Goal: Task Accomplishment & Management: Complete application form

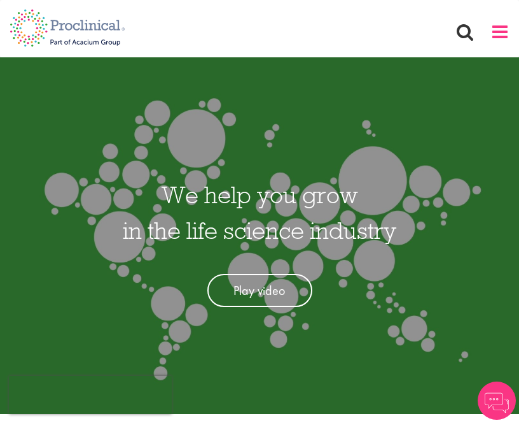
click at [500, 32] on span at bounding box center [500, 31] width 19 height 19
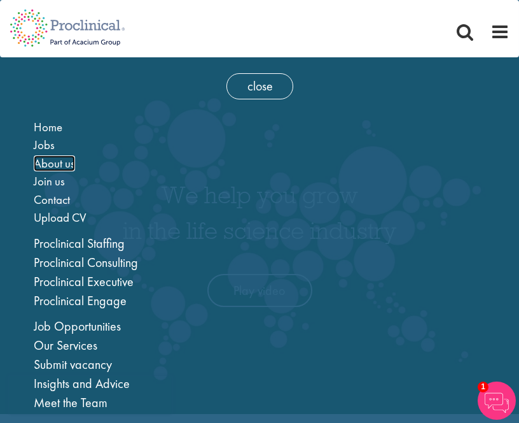
click at [58, 165] on span "About us" at bounding box center [54, 163] width 41 height 16
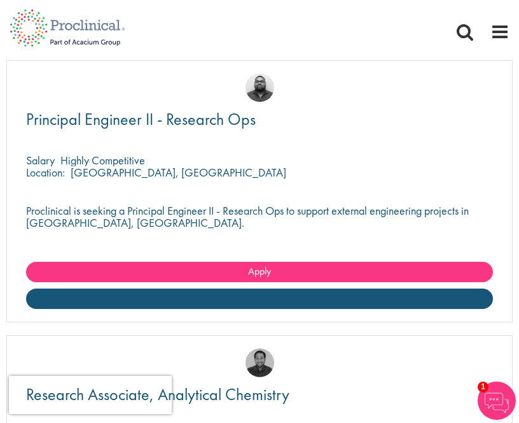
scroll to position [3284, 0]
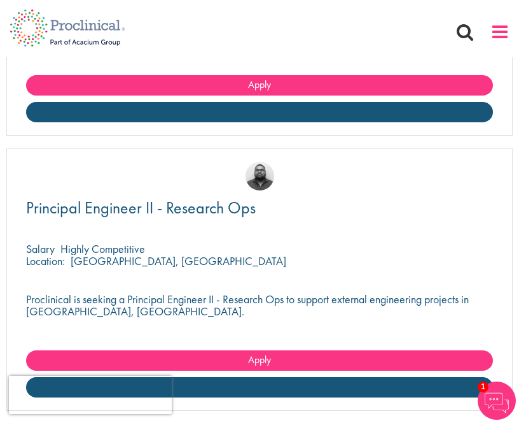
click at [502, 35] on span at bounding box center [500, 31] width 19 height 19
click at [498, 34] on span at bounding box center [500, 31] width 19 height 19
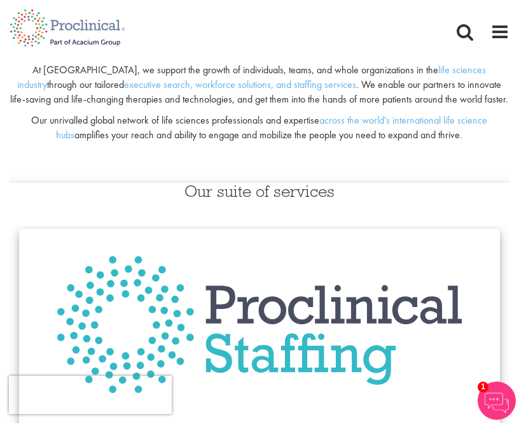
scroll to position [0, 0]
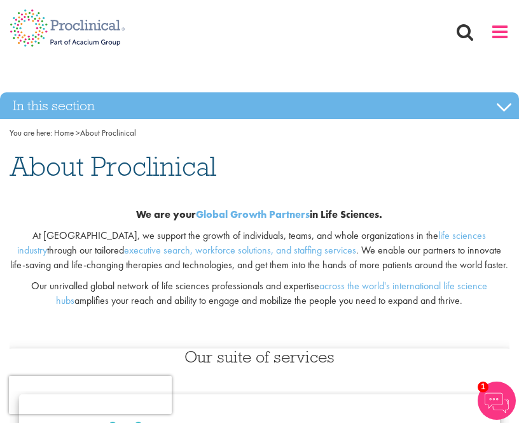
click at [502, 32] on span at bounding box center [500, 31] width 19 height 19
click at [499, 31] on span at bounding box center [500, 31] width 19 height 19
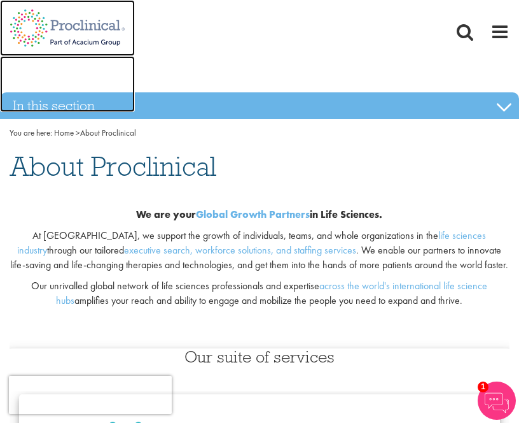
click at [41, 33] on img at bounding box center [67, 28] width 135 height 56
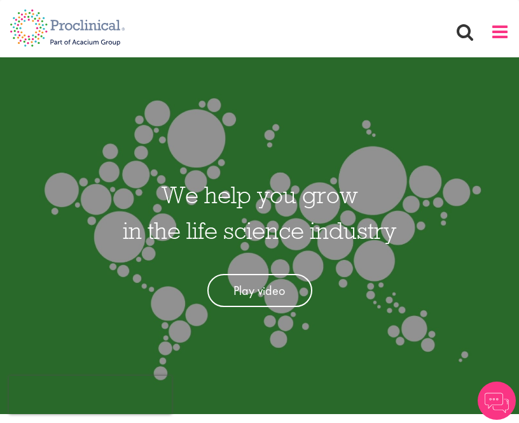
click at [492, 29] on span at bounding box center [500, 31] width 19 height 19
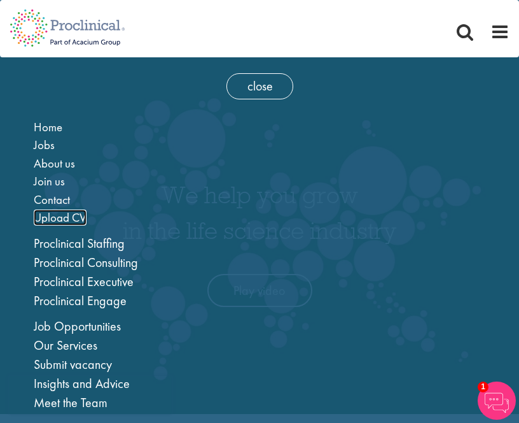
click at [63, 217] on span "Upload CV" at bounding box center [60, 217] width 53 height 16
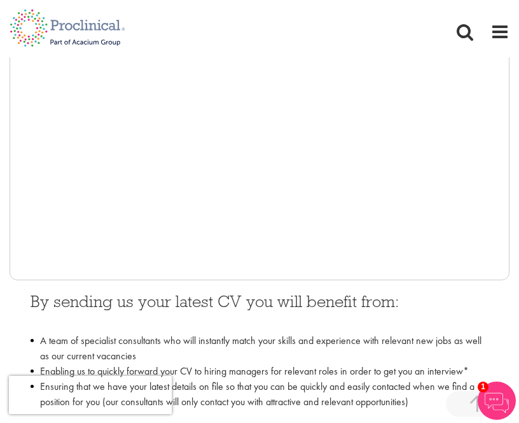
scroll to position [405, 0]
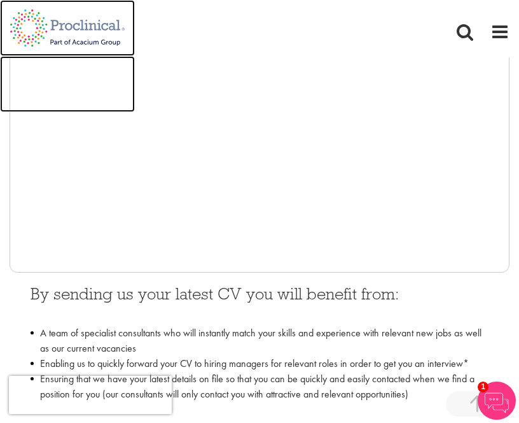
click at [34, 110] on img at bounding box center [67, 84] width 135 height 56
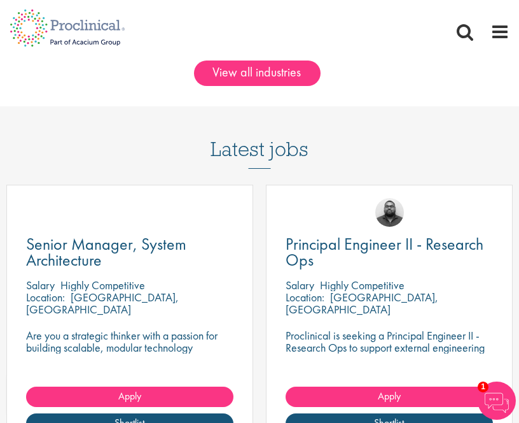
scroll to position [1222, 0]
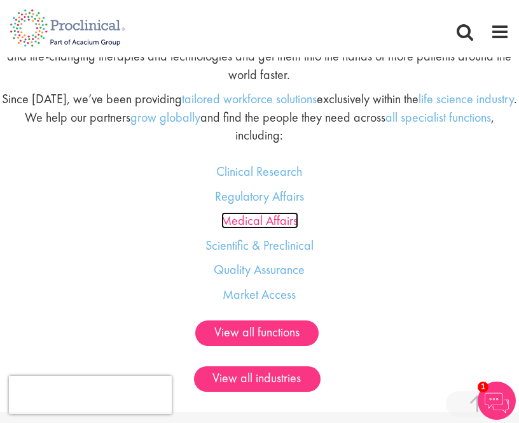
click at [276, 218] on link "Medical Affairs" at bounding box center [260, 220] width 77 height 17
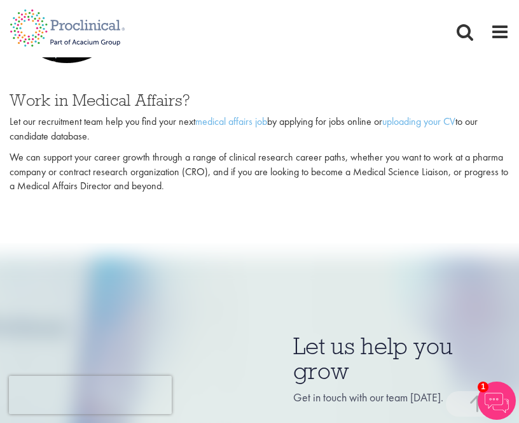
scroll to position [840, 0]
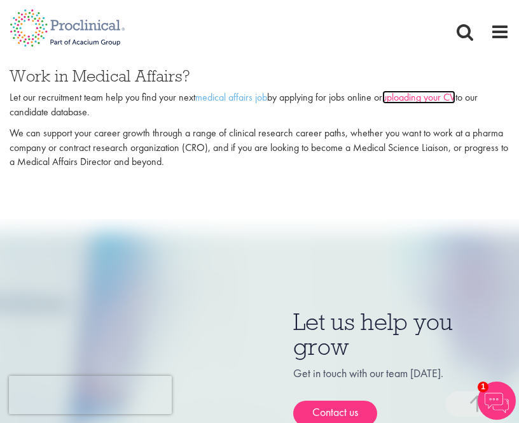
click at [425, 99] on link "uploading your CV" at bounding box center [419, 96] width 73 height 13
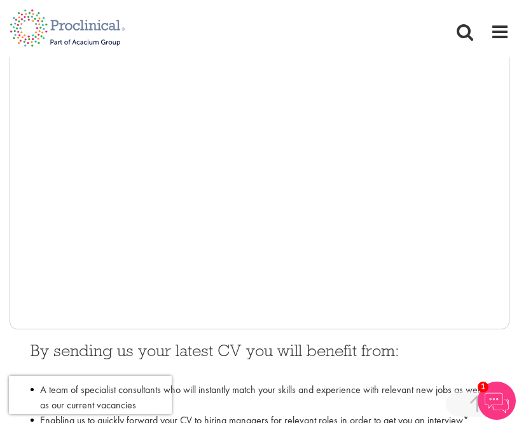
scroll to position [382, 0]
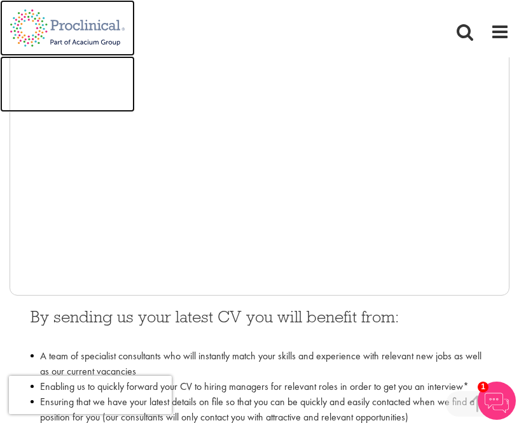
click at [34, 67] on img at bounding box center [67, 84] width 135 height 56
